Goal: Task Accomplishment & Management: Manage account settings

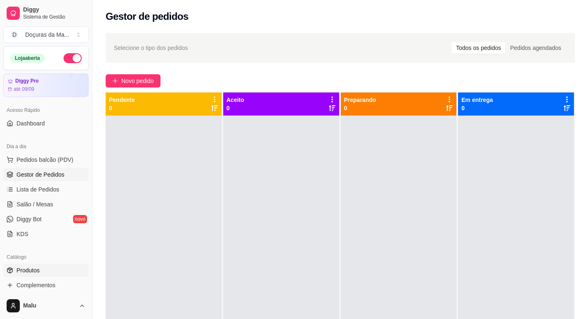
click at [31, 268] on span "Produtos" at bounding box center [28, 270] width 23 height 8
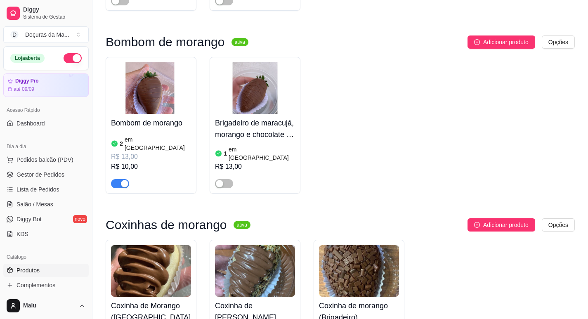
scroll to position [482, 0]
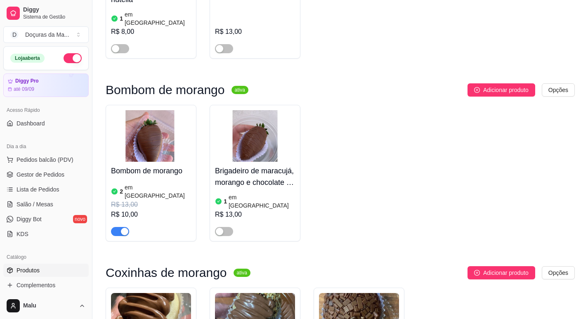
click at [168, 183] on div "2 em [GEOGRAPHIC_DATA]" at bounding box center [151, 191] width 80 height 17
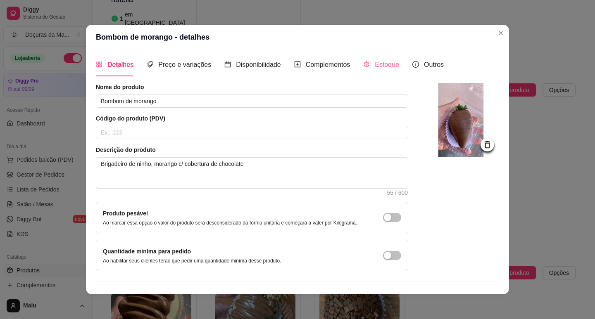
click at [391, 53] on div "Estoque" at bounding box center [381, 65] width 36 height 24
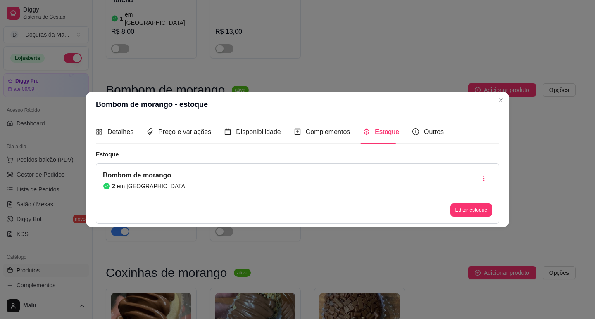
click at [459, 204] on div "Editar estoque" at bounding box center [471, 194] width 42 height 46
click at [460, 208] on button "Editar estoque" at bounding box center [471, 210] width 42 height 13
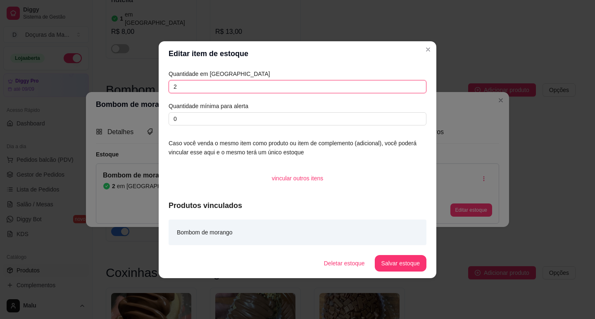
click at [210, 84] on input "2" at bounding box center [297, 86] width 258 height 13
type input "1"
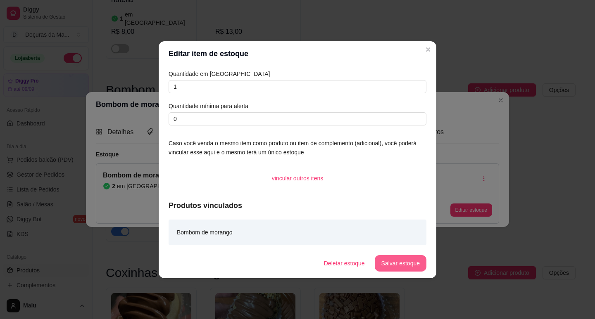
click at [422, 269] on button "Salvar estoque" at bounding box center [401, 263] width 52 height 17
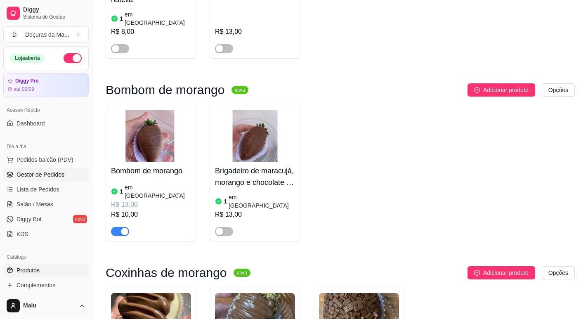
click at [16, 176] on link "Gestor de Pedidos" at bounding box center [45, 174] width 85 height 13
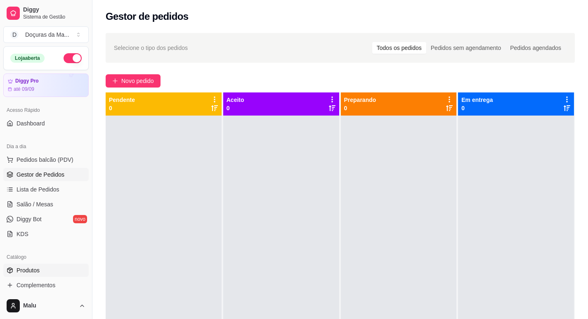
click at [32, 270] on span "Produtos" at bounding box center [28, 270] width 23 height 8
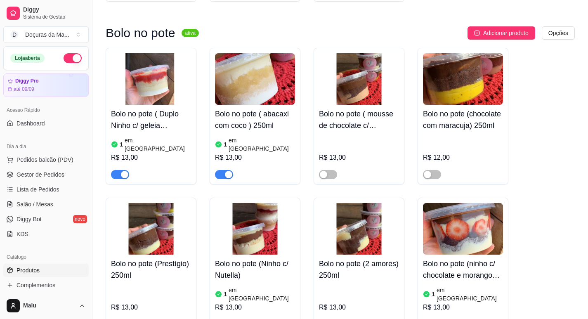
scroll to position [963, 0]
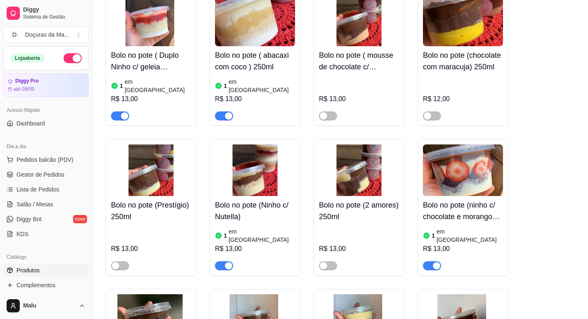
click at [430, 261] on span "button" at bounding box center [432, 265] width 18 height 9
